Goal: Task Accomplishment & Management: Use online tool/utility

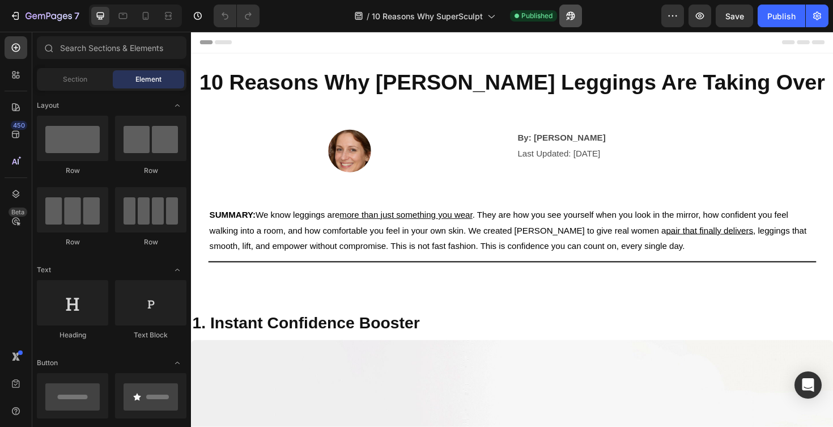
click at [572, 11] on icon "button" at bounding box center [570, 15] width 11 height 11
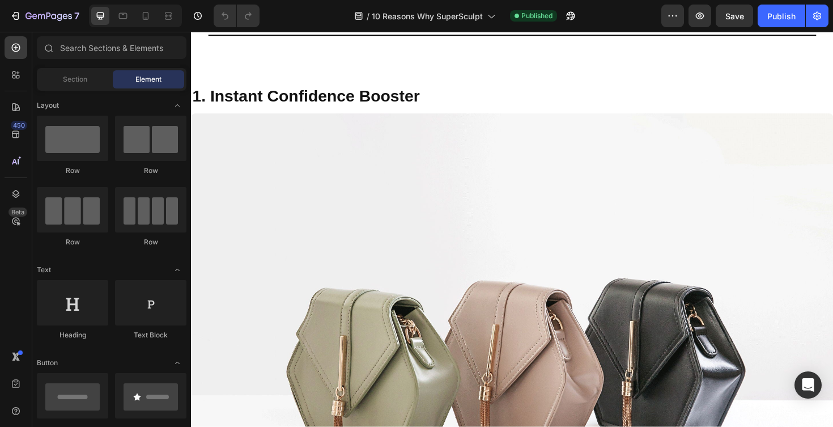
scroll to position [95, 0]
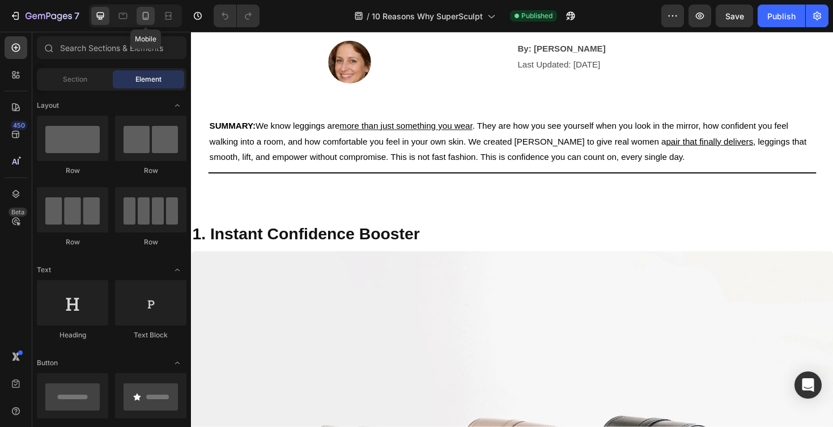
click at [150, 11] on icon at bounding box center [145, 15] width 11 height 11
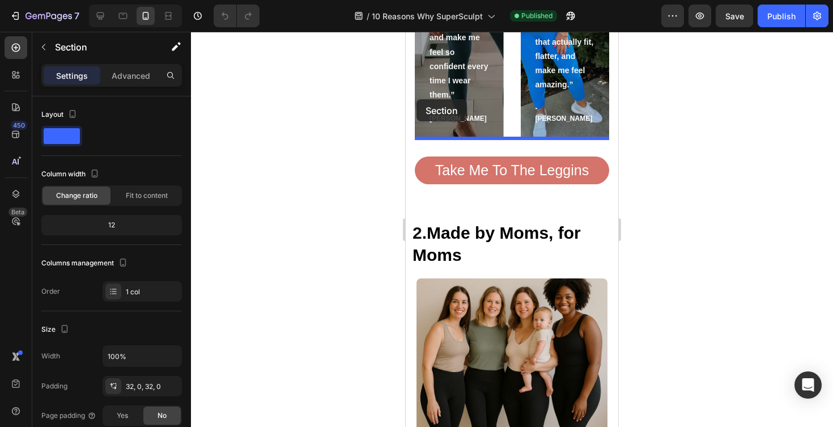
scroll to position [871, 0]
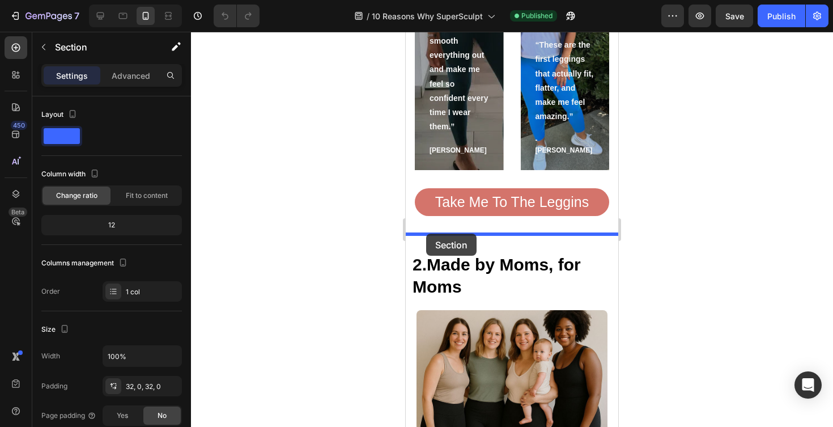
drag, startPoint x: 414, startPoint y: 96, endPoint x: 426, endPoint y: 234, distance: 138.3
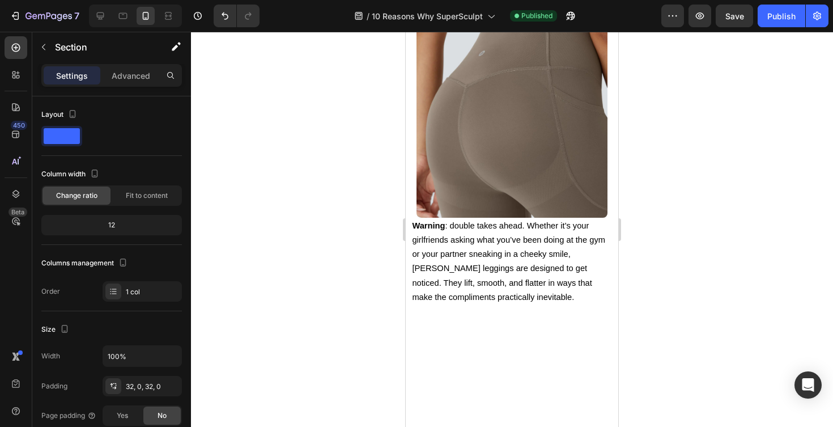
scroll to position [2772, 0]
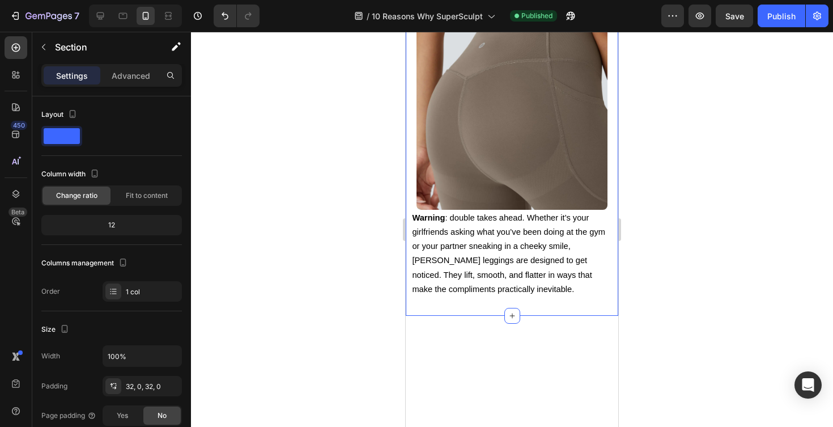
click at [457, 172] on div "6. Compliments Incoming Heading Image Warning : double takes ahead. Whether it’…" at bounding box center [512, 129] width 213 height 374
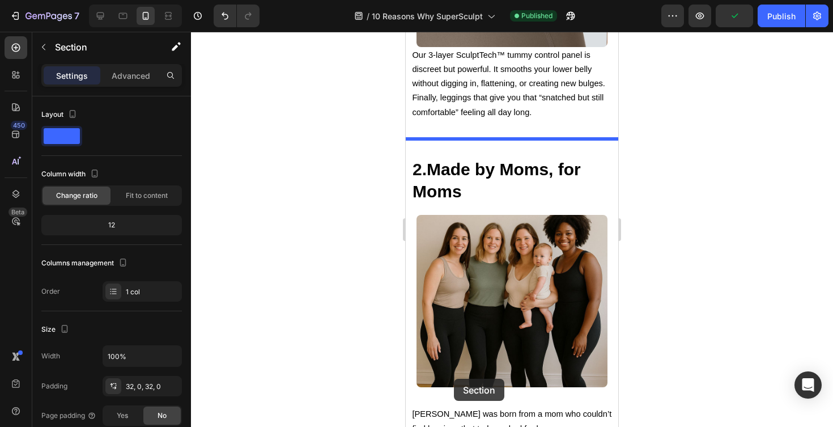
scroll to position [1342, 0]
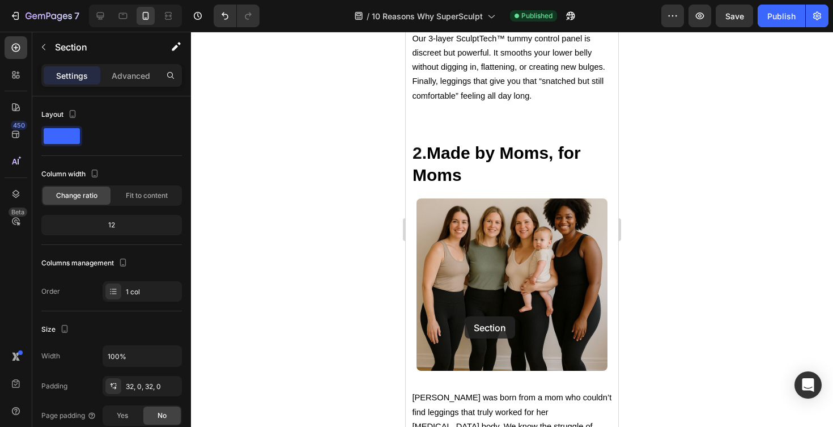
drag, startPoint x: 457, startPoint y: 172, endPoint x: 465, endPoint y: 316, distance: 144.7
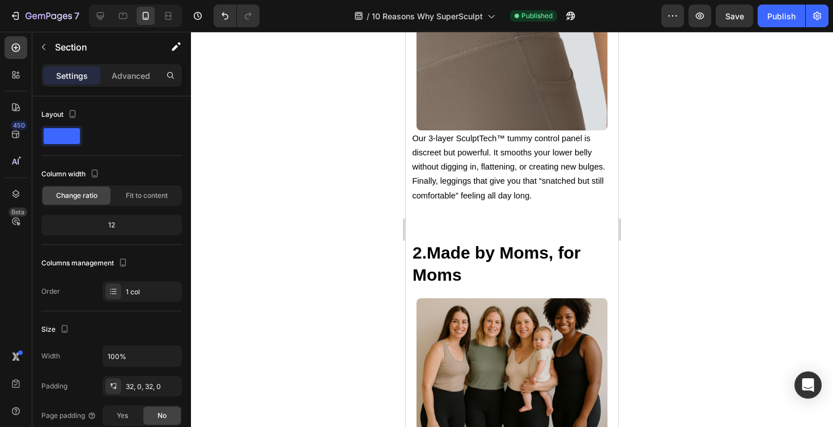
scroll to position [1263, 0]
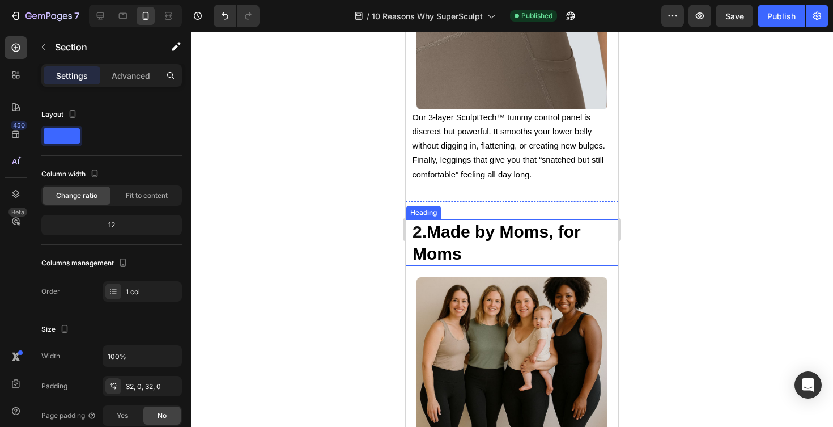
click at [427, 227] on strong "2." at bounding box center [420, 231] width 14 height 19
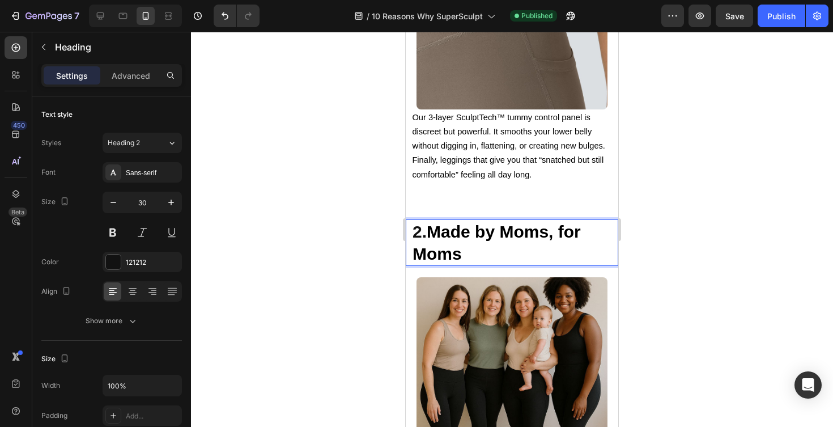
click at [423, 233] on strong "2." at bounding box center [420, 231] width 14 height 19
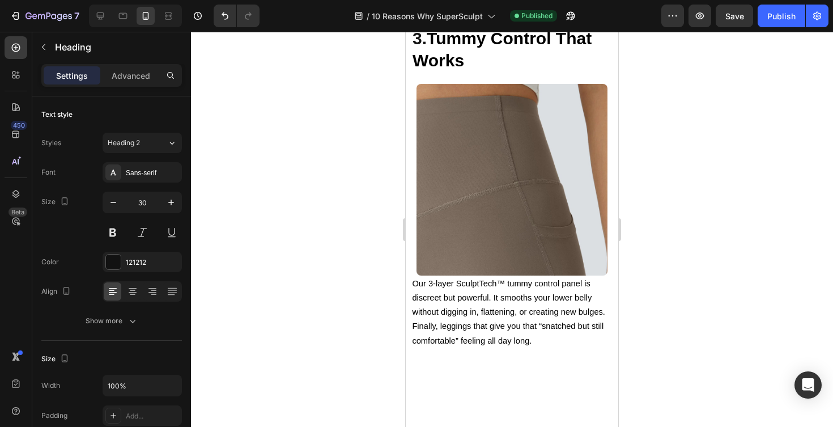
scroll to position [834, 0]
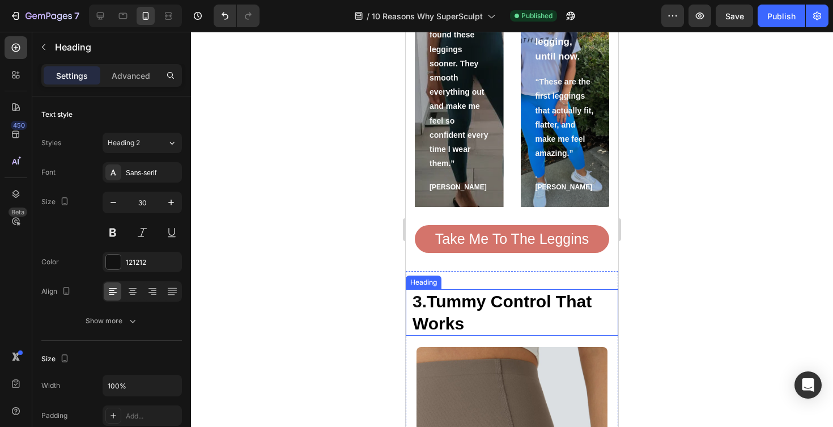
click at [421, 298] on strong "3." at bounding box center [420, 301] width 14 height 19
click at [421, 303] on strong "3." at bounding box center [420, 301] width 14 height 19
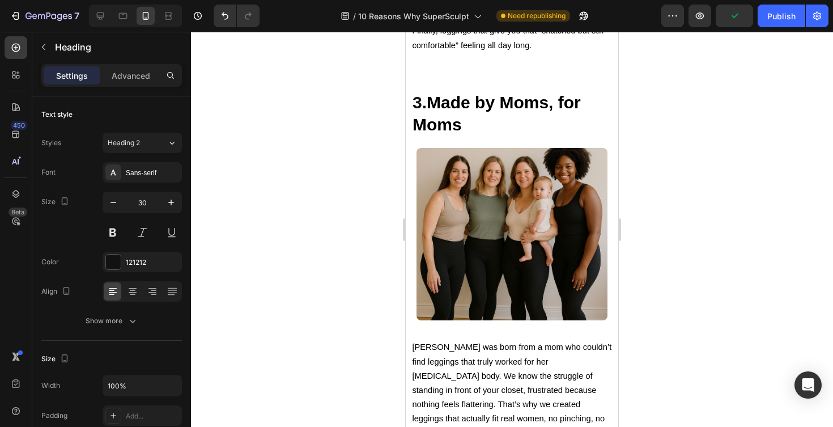
scroll to position [1504, 0]
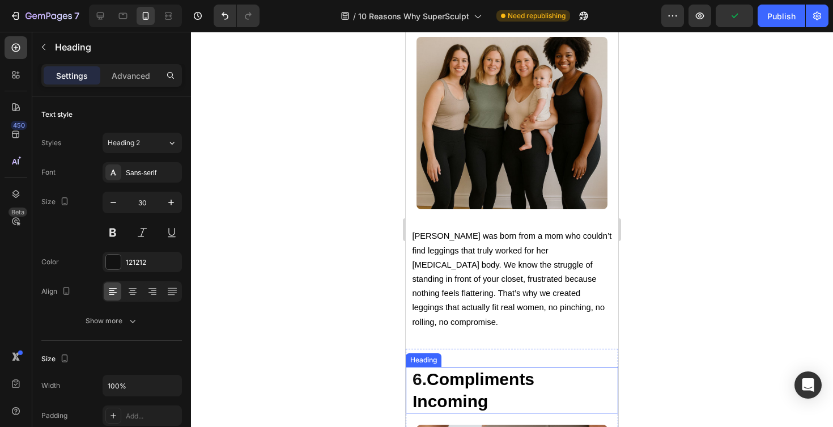
click at [423, 370] on strong "6." at bounding box center [420, 379] width 14 height 19
click at [422, 370] on strong "6." at bounding box center [420, 379] width 14 height 19
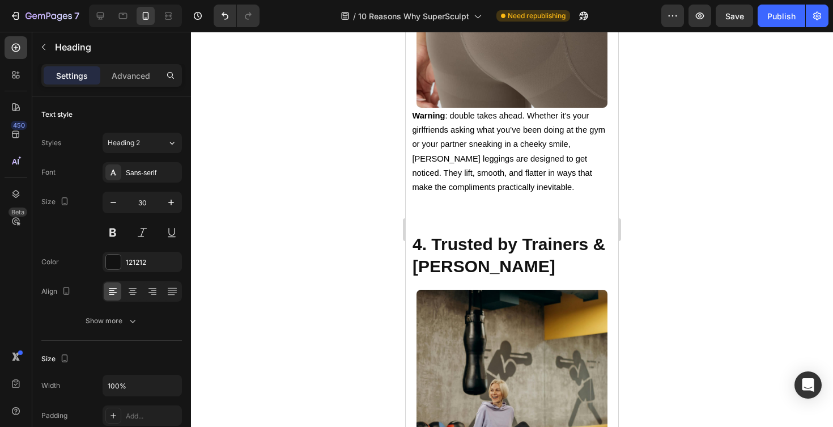
scroll to position [2001, 0]
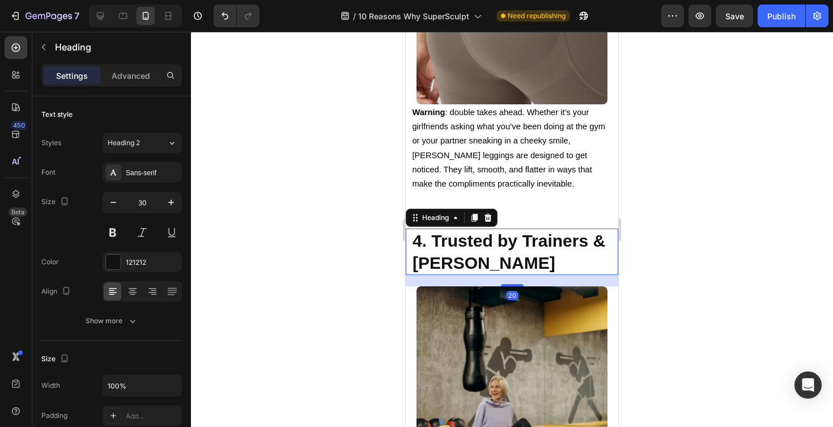
click at [418, 232] on strong "4. Trusted by Trainers & [PERSON_NAME]" at bounding box center [509, 251] width 193 height 41
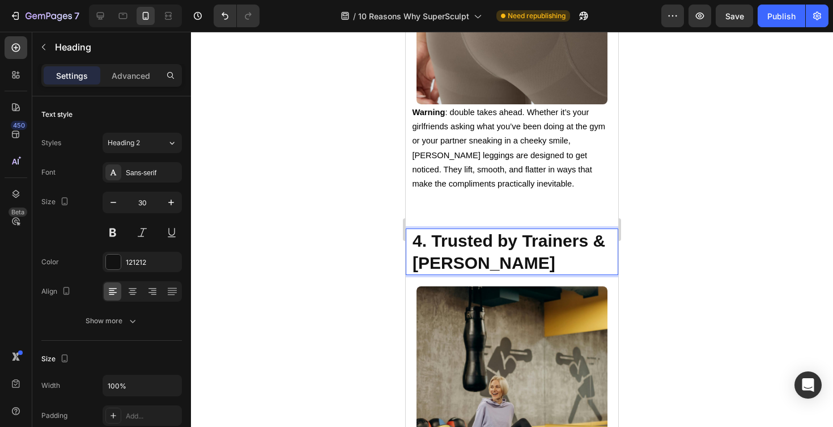
click at [421, 244] on strong "4. Trusted by Trainers & [PERSON_NAME]" at bounding box center [509, 251] width 193 height 41
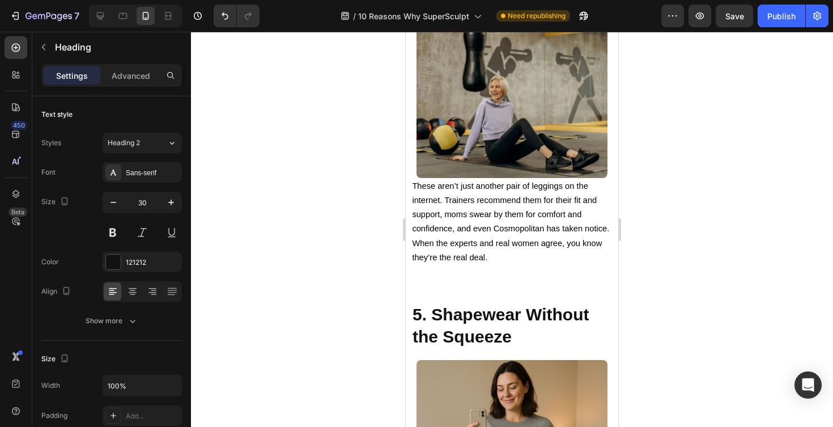
scroll to position [2390, 0]
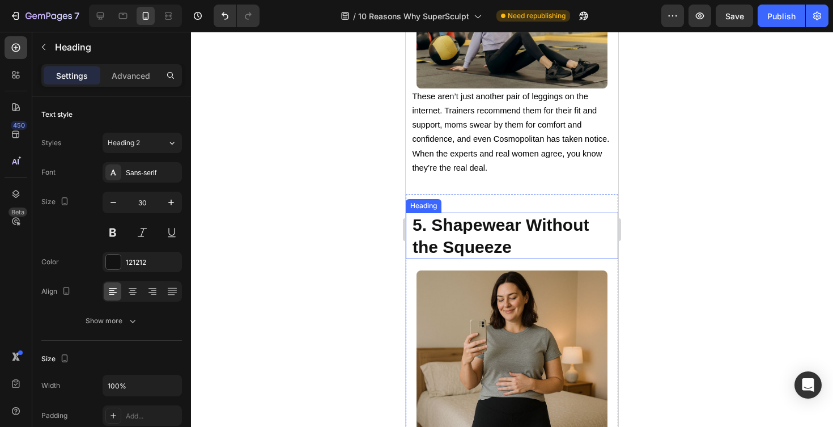
click at [424, 229] on strong "5. Shapewear Without the Squeeze" at bounding box center [501, 235] width 176 height 41
click at [423, 228] on strong "5. Shapewear Without the Squeeze" at bounding box center [501, 235] width 176 height 41
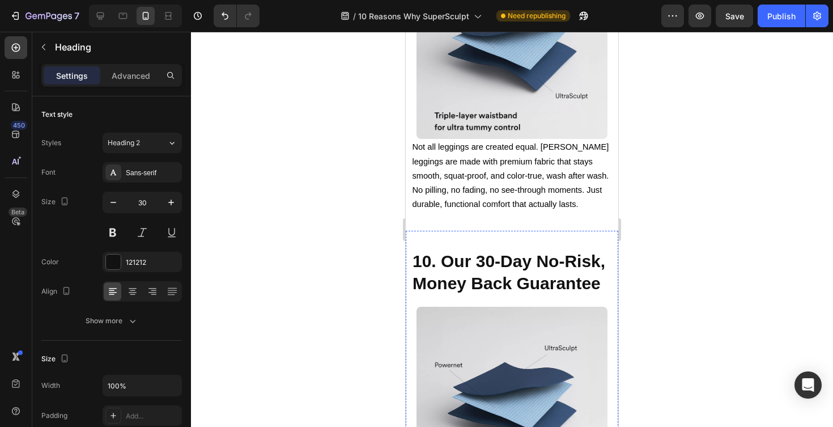
scroll to position [4121, 0]
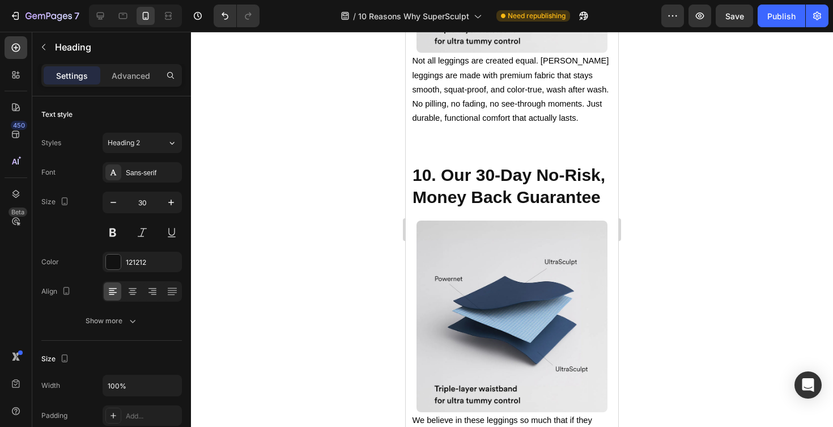
click at [771, 31] on div "7 Version history / 10 Reasons Why SuperSculpt Need republishing Preview Save P…" at bounding box center [416, 16] width 833 height 32
click at [775, 18] on div "Publish" at bounding box center [782, 16] width 28 height 12
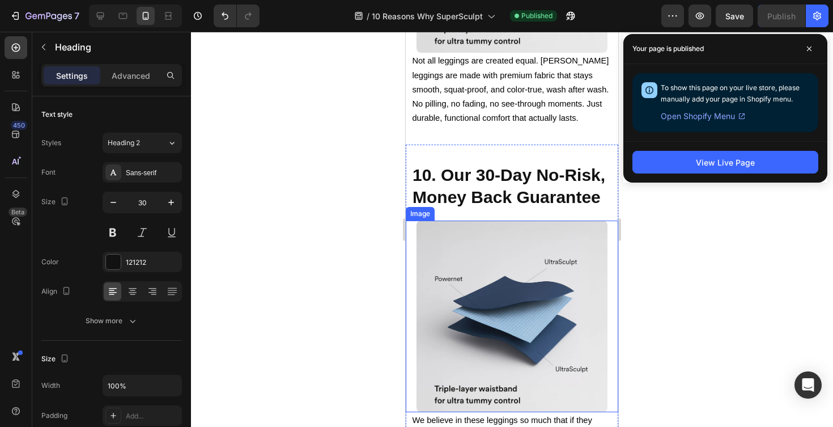
click at [480, 263] on img at bounding box center [513, 317] width 192 height 192
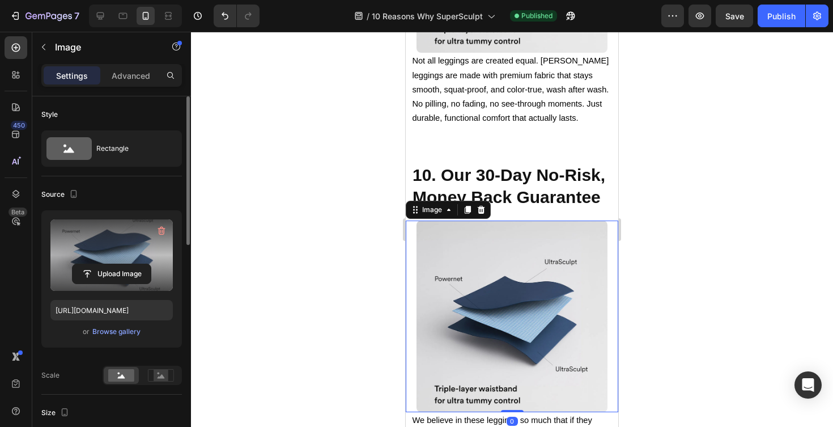
click at [120, 256] on label at bounding box center [111, 254] width 122 height 71
click at [120, 264] on input "file" at bounding box center [112, 273] width 78 height 19
click at [101, 273] on input "file" at bounding box center [112, 273] width 78 height 19
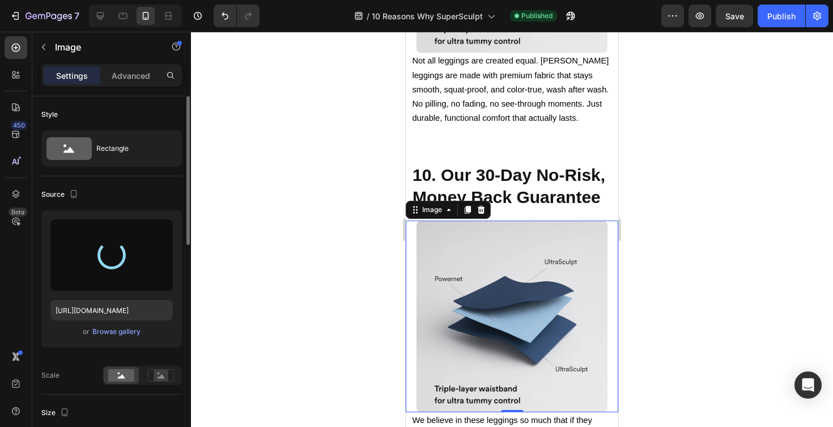
type input "[URL][DOMAIN_NAME]"
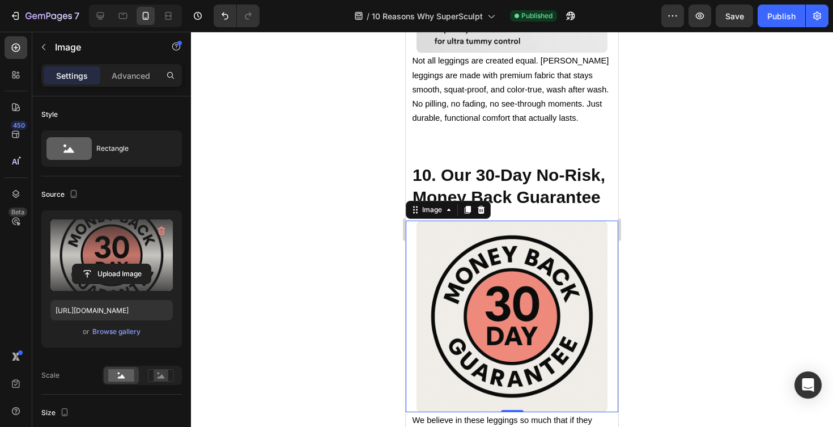
click at [330, 288] on div at bounding box center [512, 229] width 642 height 395
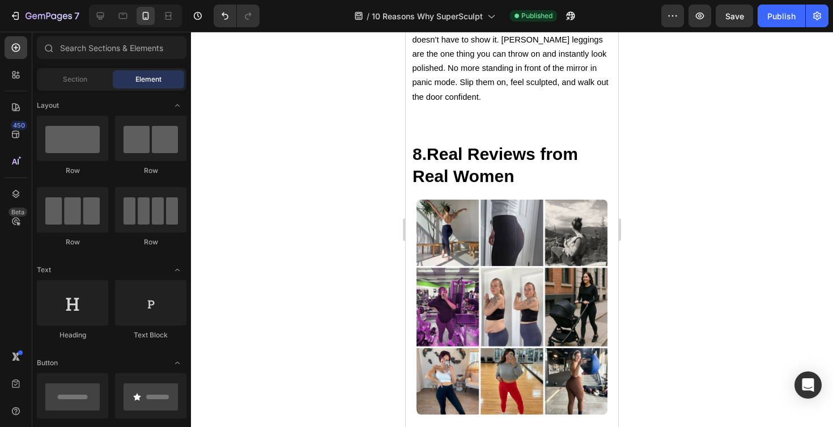
scroll to position [3336, 0]
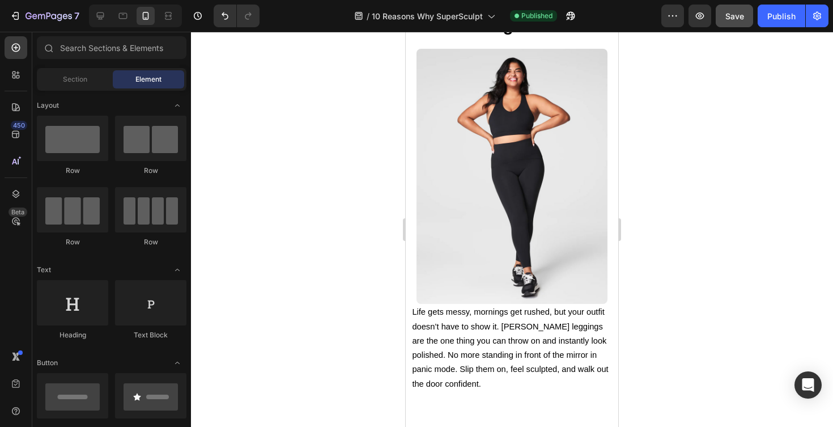
click at [726, 26] on button "Save" at bounding box center [734, 16] width 37 height 23
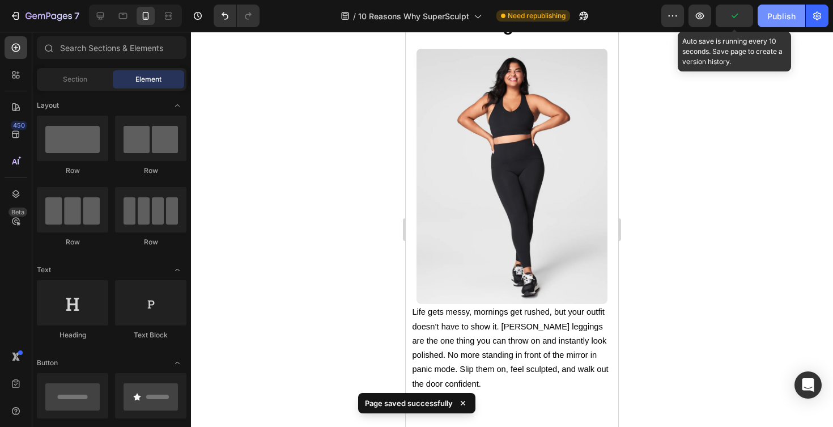
click at [758, 21] on button "Publish" at bounding box center [782, 16] width 48 height 23
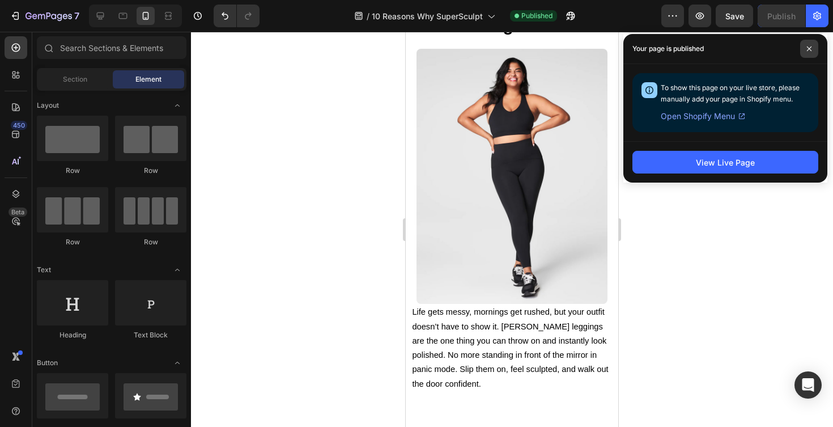
click at [810, 46] on icon at bounding box center [810, 49] width 6 height 6
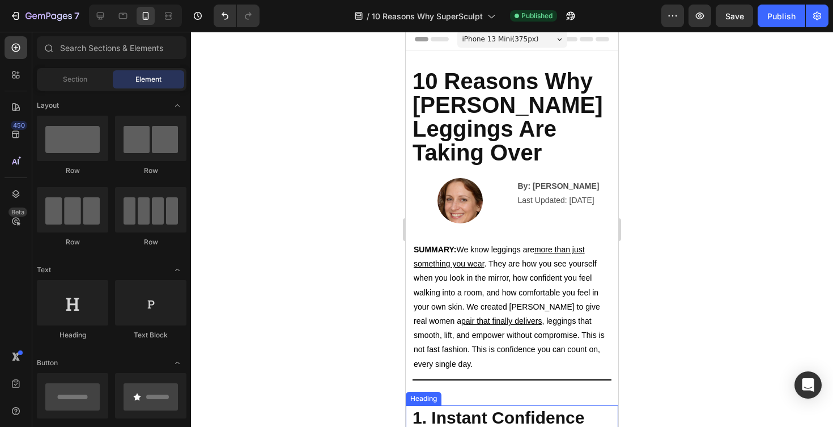
scroll to position [9, 0]
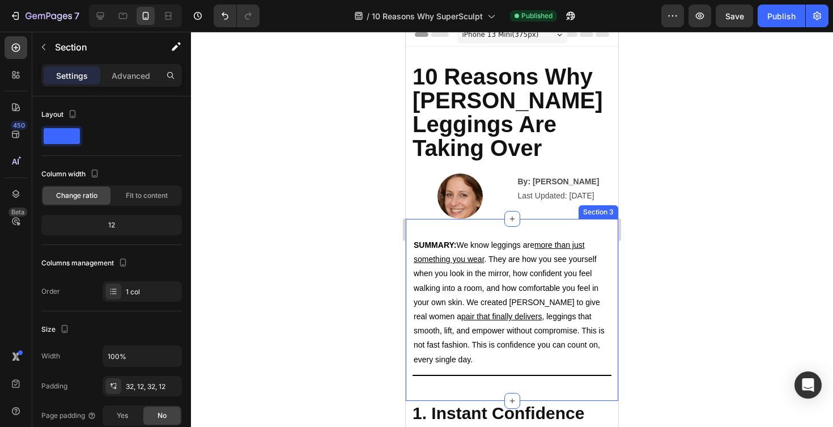
click at [569, 219] on div "SUMMARY: We know leggings are more than just something you wear . They are how …" at bounding box center [512, 310] width 213 height 182
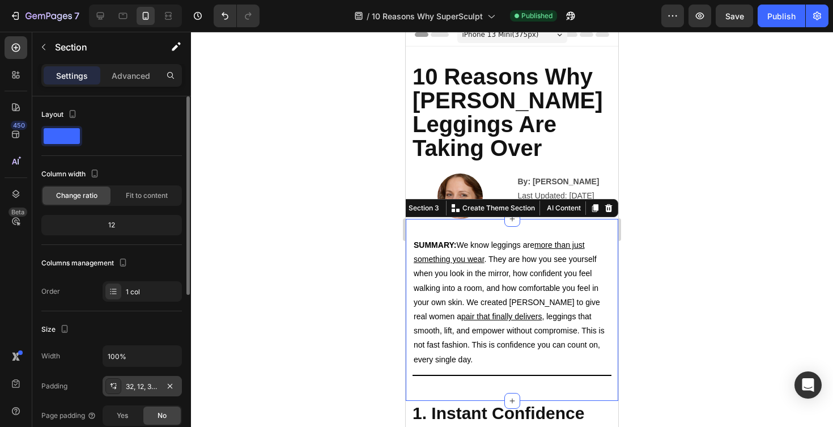
click at [136, 385] on div "32, 12, 32, 12" at bounding box center [142, 386] width 33 height 10
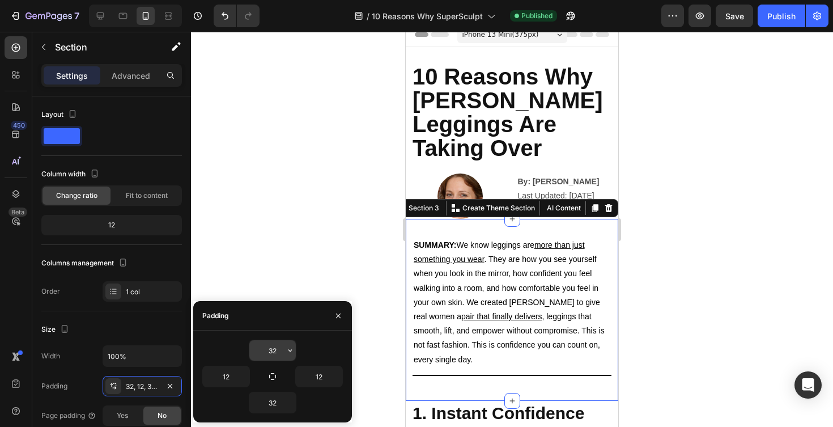
click at [278, 351] on input "32" at bounding box center [272, 350] width 46 height 20
click at [295, 352] on button "button" at bounding box center [290, 350] width 11 height 20
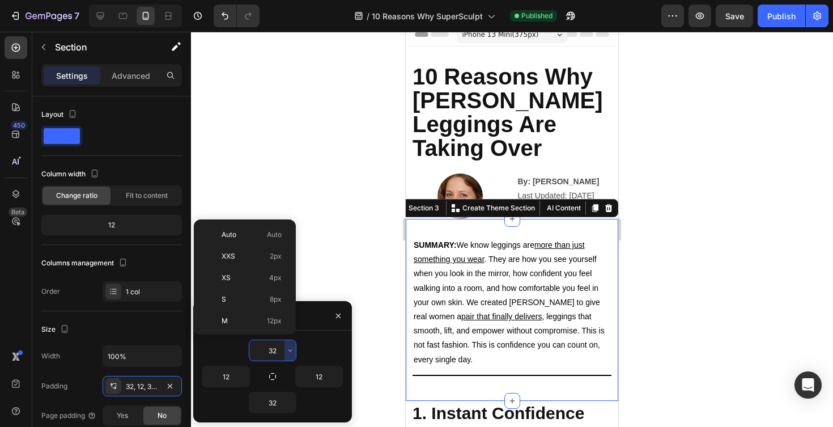
scroll to position [82, 0]
click at [248, 263] on p "L 16px" at bounding box center [252, 261] width 60 height 10
type input "16"
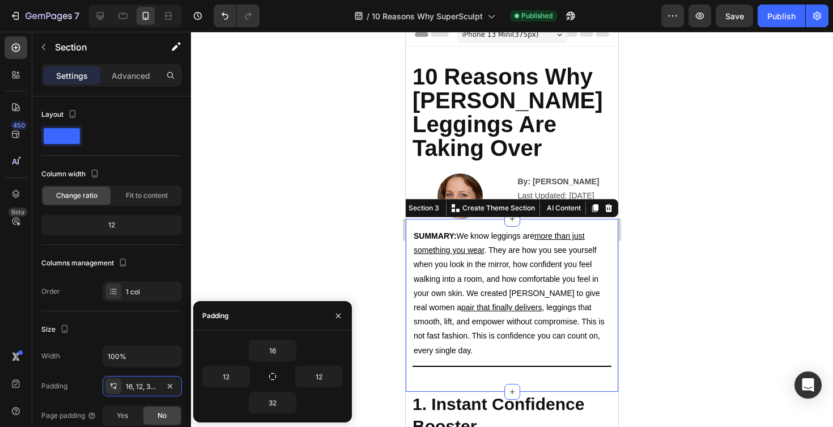
click at [272, 172] on div at bounding box center [512, 229] width 642 height 395
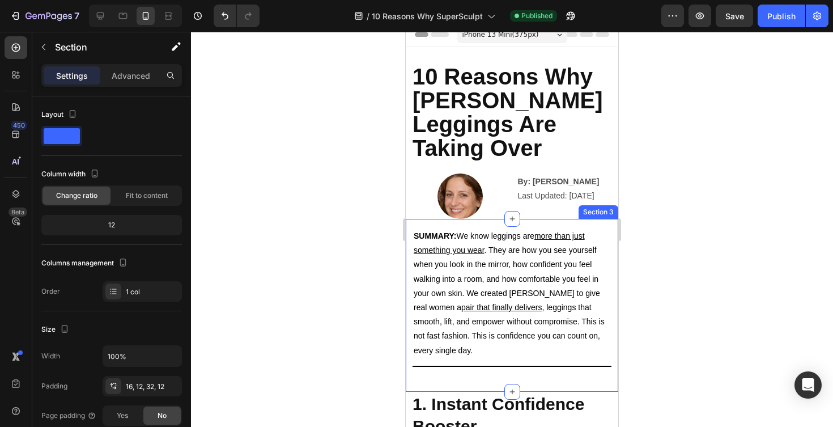
click at [463, 337] on div "SUMMARY: We know leggings are more than just something you wear . They are how …" at bounding box center [512, 305] width 213 height 173
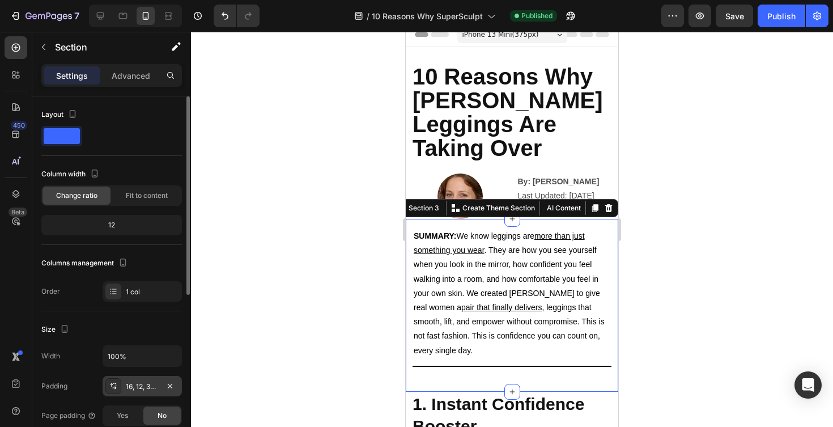
click at [154, 388] on div "16, 12, 32, 12" at bounding box center [142, 386] width 33 height 10
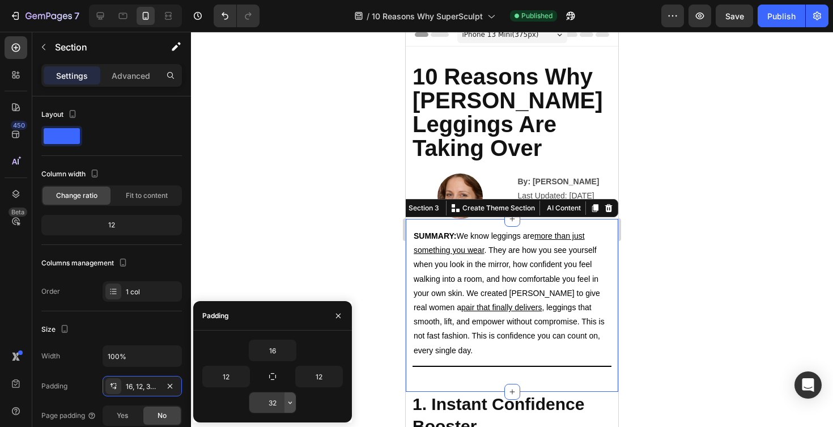
click at [289, 404] on icon "button" at bounding box center [290, 402] width 9 height 9
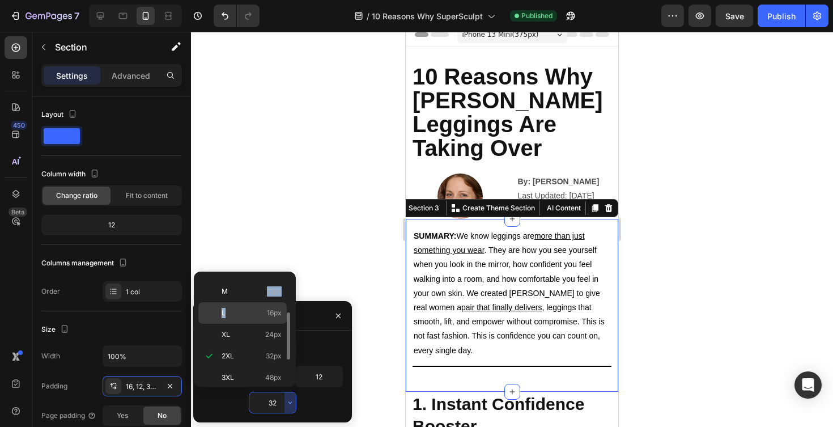
drag, startPoint x: 251, startPoint y: 290, endPoint x: 249, endPoint y: 305, distance: 14.8
click at [249, 304] on div "Auto Auto XXS 2px XS 4px S 8px M 12px L 16px XL 24px 2XL 32px 3XL 48px 4XL 80px…" at bounding box center [244, 329] width 93 height 106
click at [249, 319] on div "XXS 2px" at bounding box center [242, 330] width 88 height 22
type input "2"
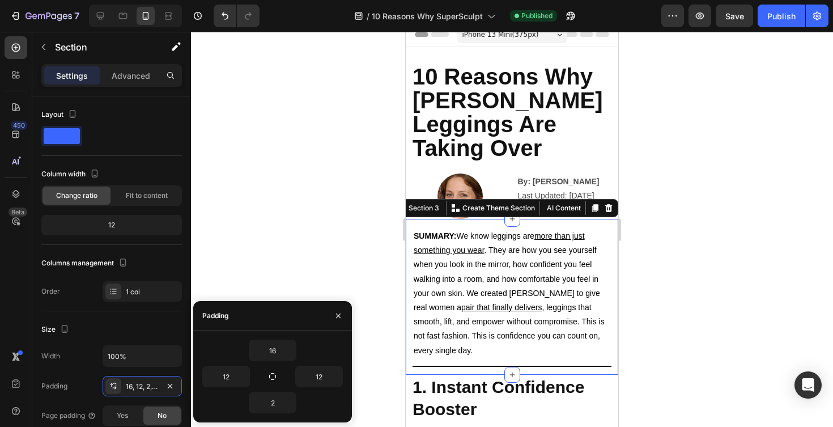
click at [260, 208] on div at bounding box center [512, 229] width 642 height 395
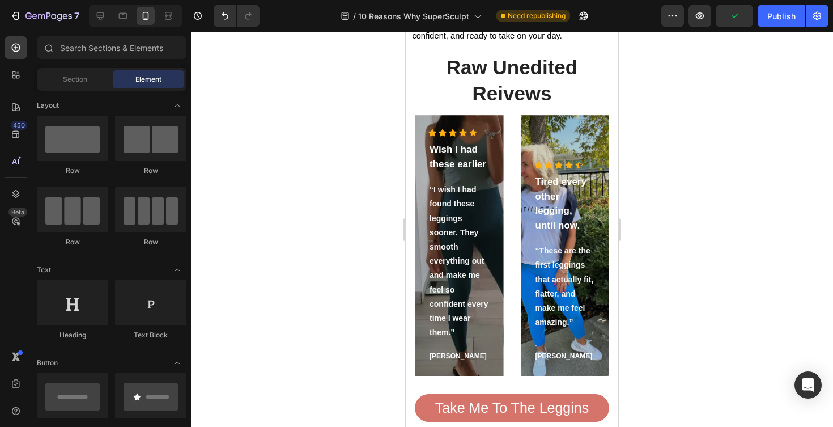
scroll to position [640, 0]
click at [785, 19] on div "Publish" at bounding box center [782, 16] width 28 height 12
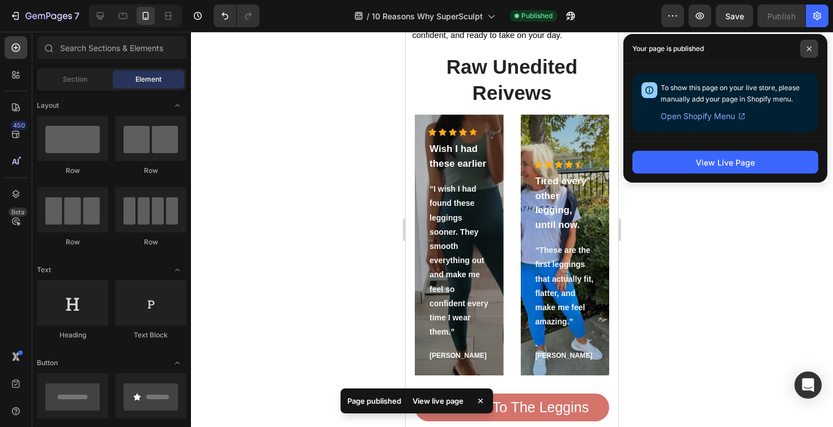
click at [809, 40] on span at bounding box center [809, 49] width 18 height 18
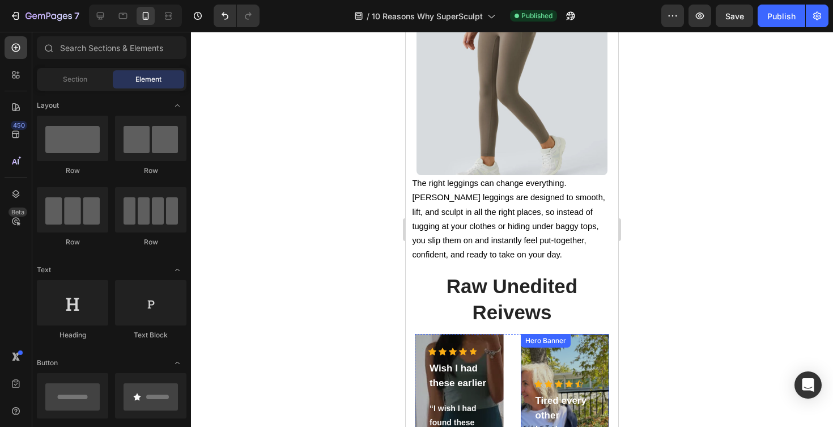
scroll to position [0, 0]
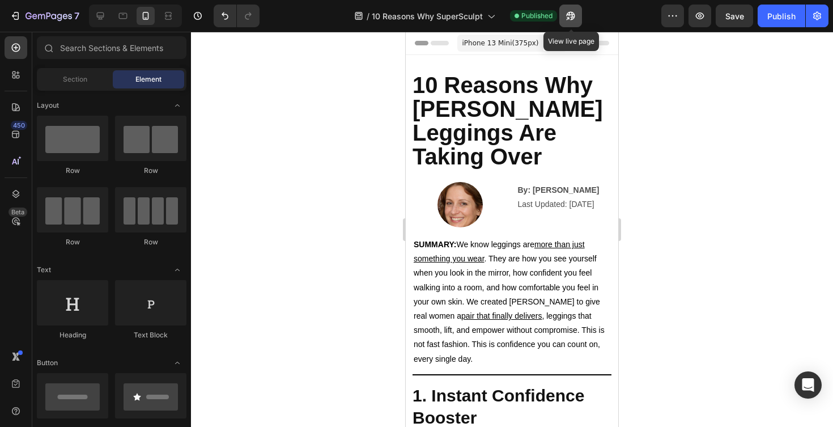
click at [565, 16] on button "button" at bounding box center [570, 16] width 23 height 23
